Goal: Information Seeking & Learning: Compare options

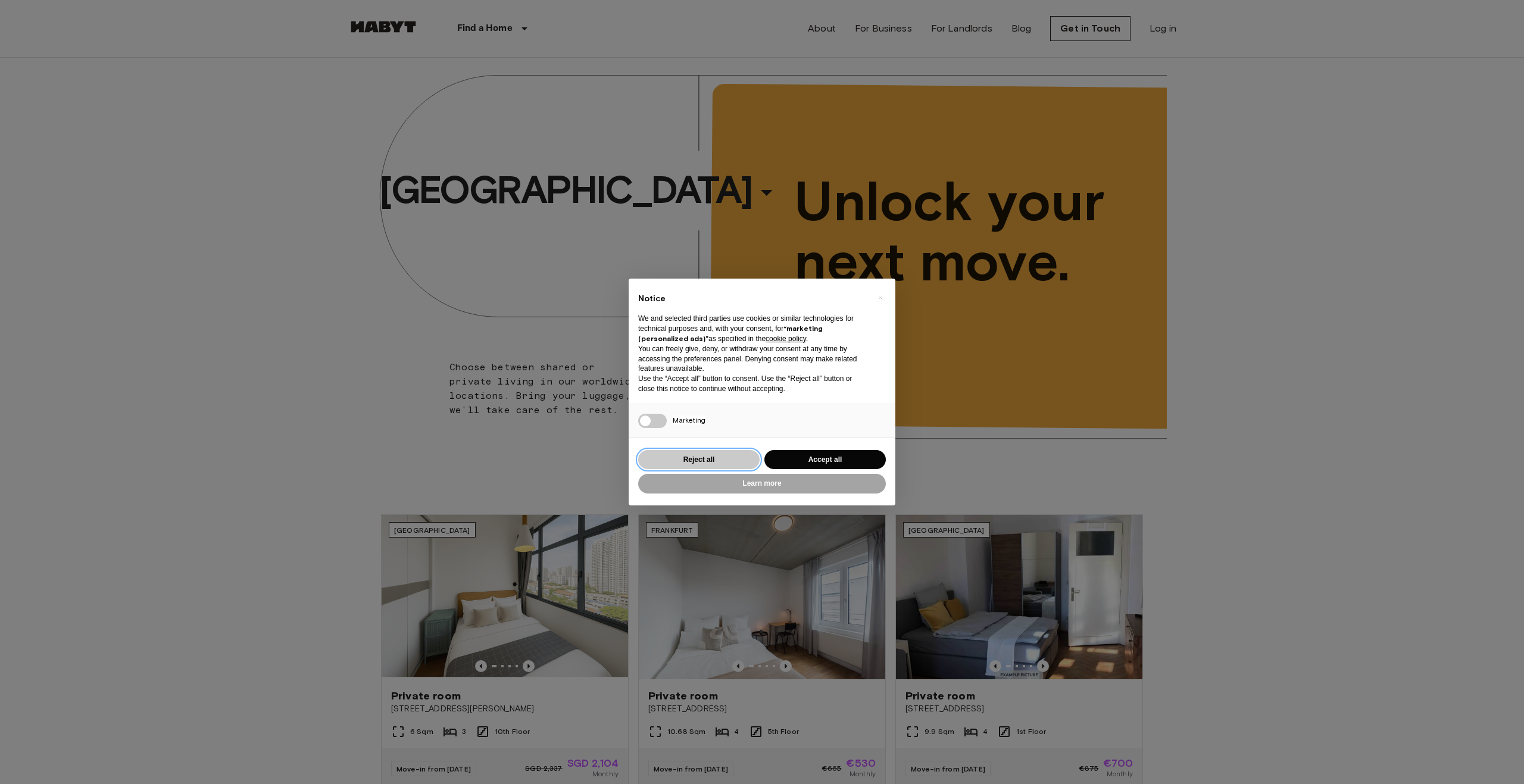
click at [700, 464] on button "Reject all" at bounding box center [699, 459] width 122 height 19
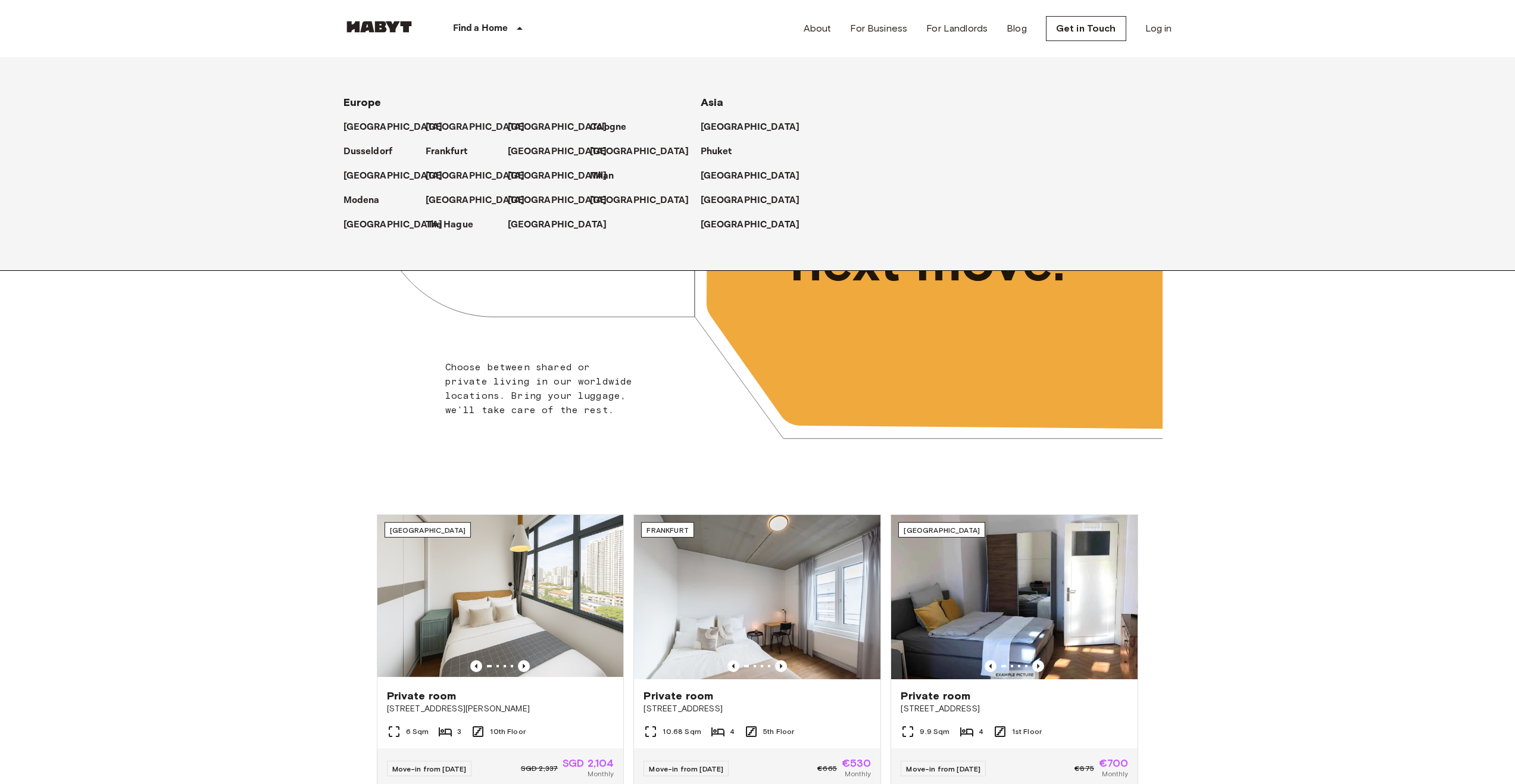
click at [488, 24] on p "Find a Home" at bounding box center [480, 29] width 55 height 14
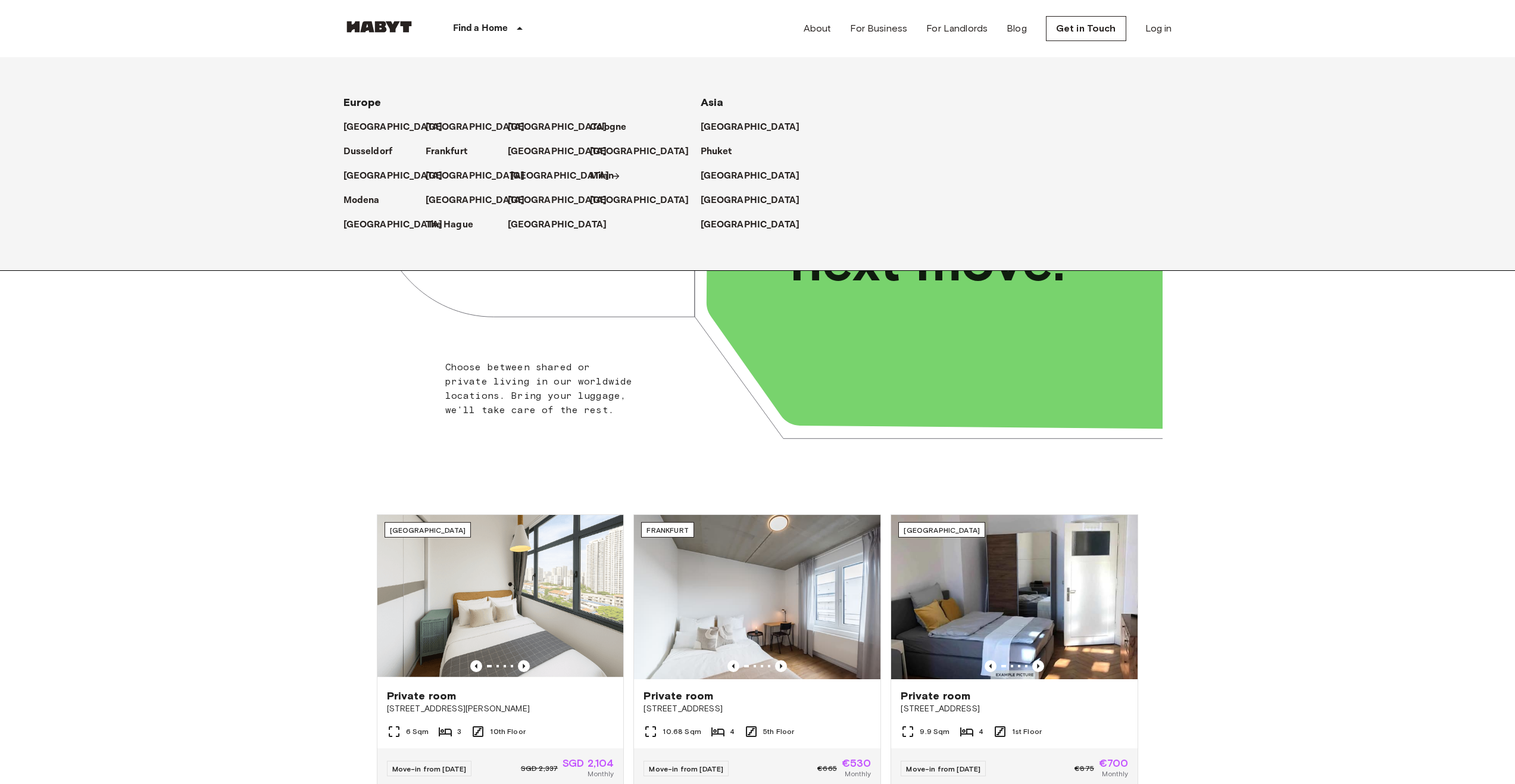
click at [518, 175] on p "[GEOGRAPHIC_DATA]" at bounding box center [560, 176] width 99 height 14
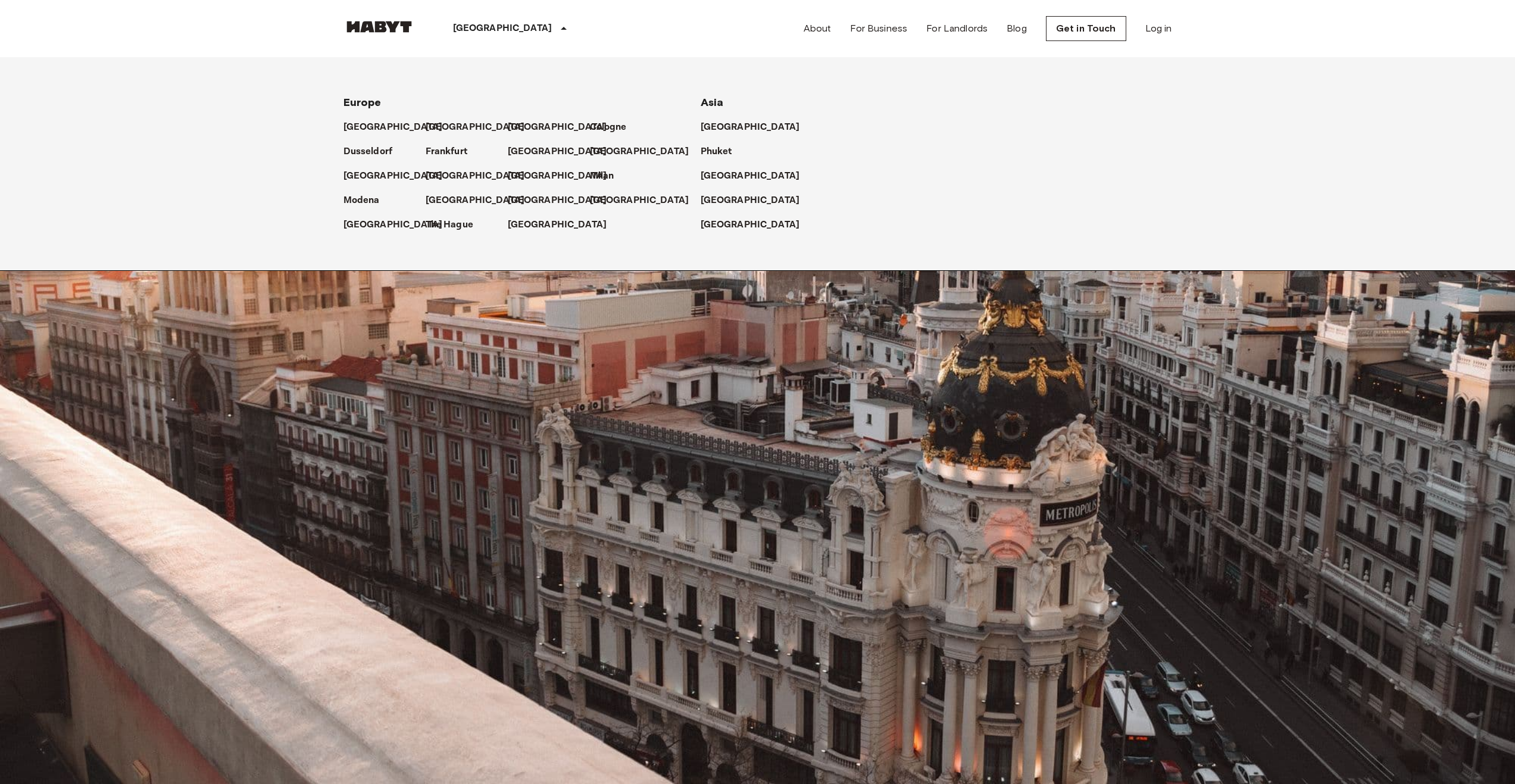
click at [604, 173] on p "Milan" at bounding box center [604, 176] width 24 height 14
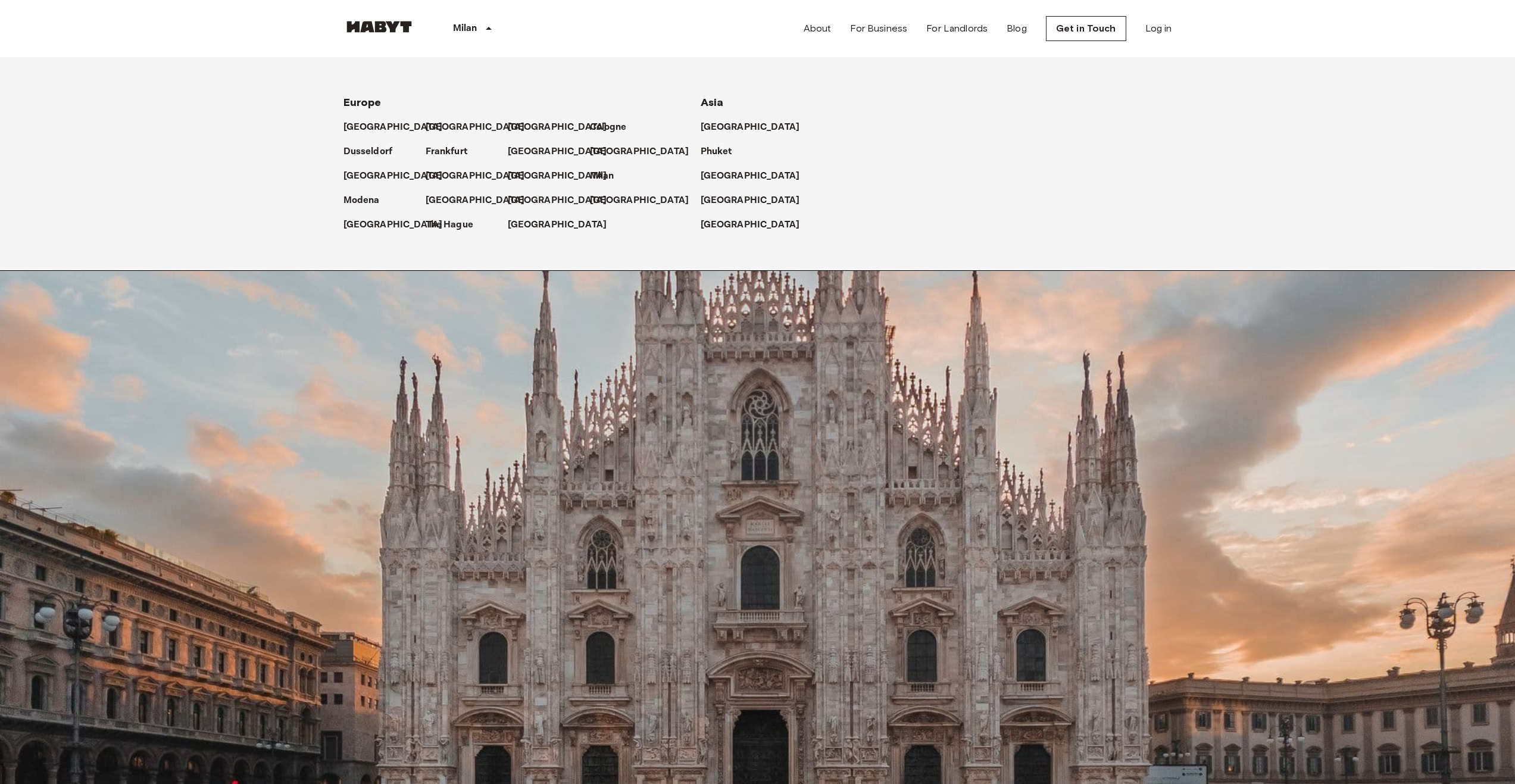
drag, startPoint x: 953, startPoint y: 418, endPoint x: 1004, endPoint y: 424, distance: 51.4
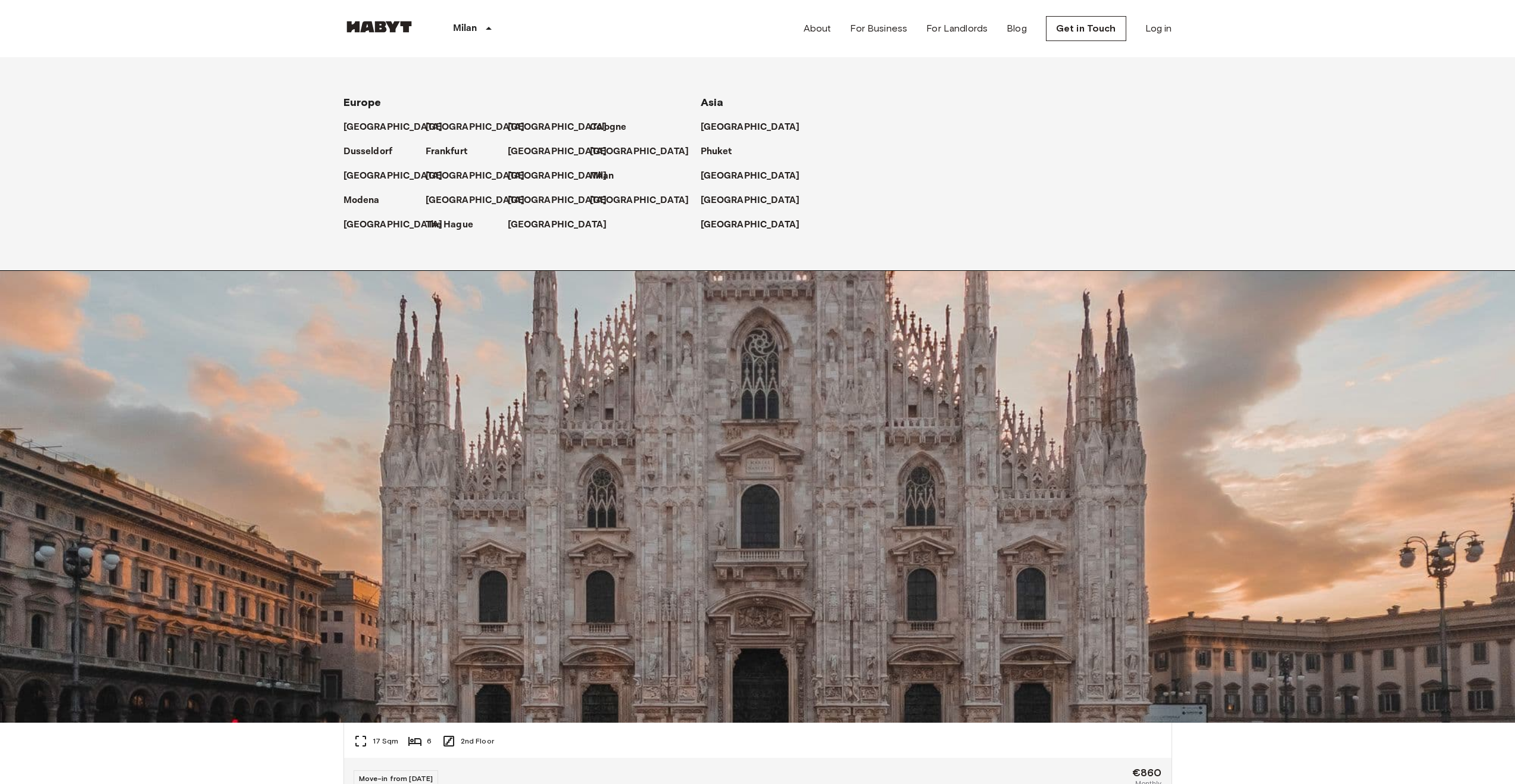
scroll to position [178, 0]
